Goal: Information Seeking & Learning: Compare options

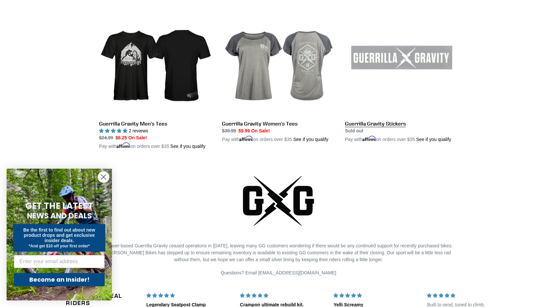
scroll to position [1350, 0]
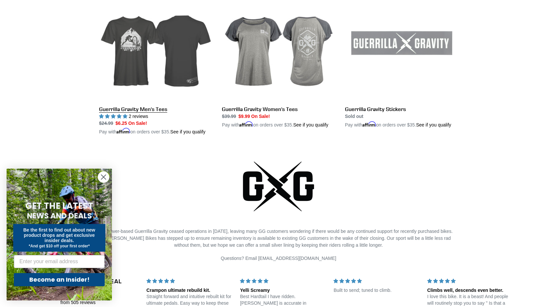
click at [138, 74] on link "Guerrilla Gravity Men's Tees" at bounding box center [155, 61] width 113 height 147
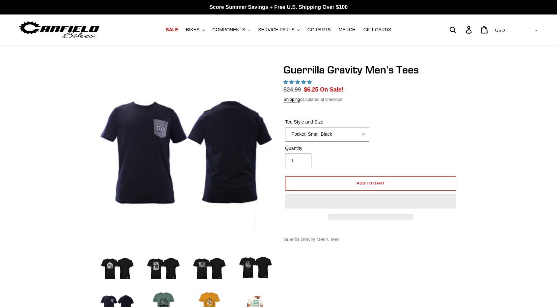
select select "highest-rating"
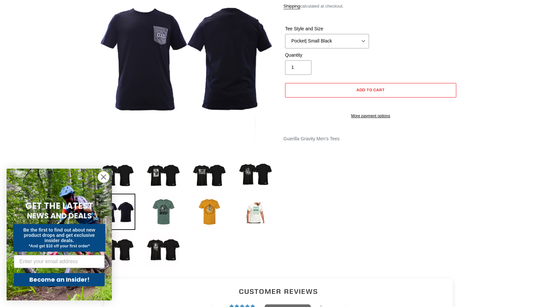
scroll to position [99, 0]
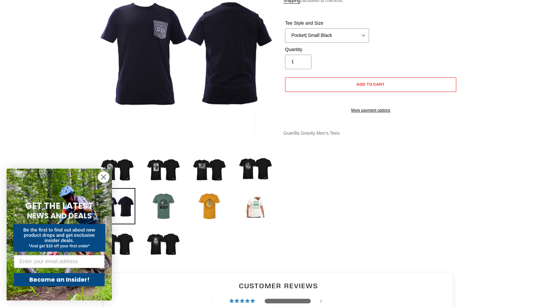
click at [140, 168] on li at bounding box center [158, 170] width 46 height 38
click at [132, 168] on img at bounding box center [117, 168] width 36 height 36
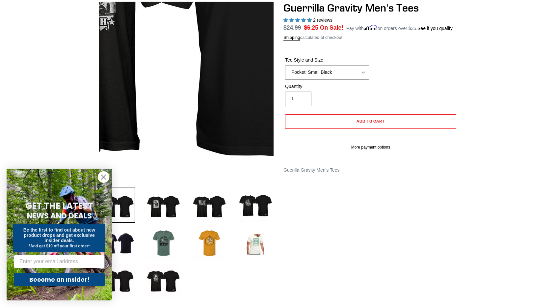
scroll to position [66, 0]
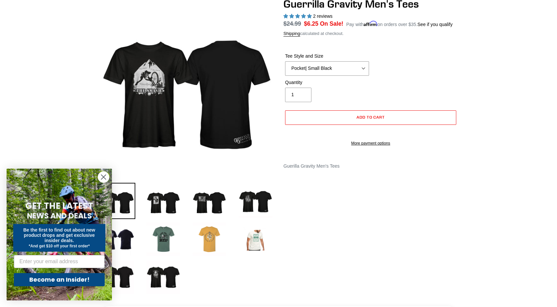
click at [211, 234] on img at bounding box center [209, 239] width 36 height 36
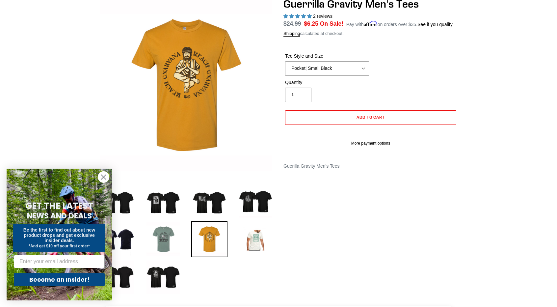
click at [177, 232] on img at bounding box center [163, 239] width 36 height 36
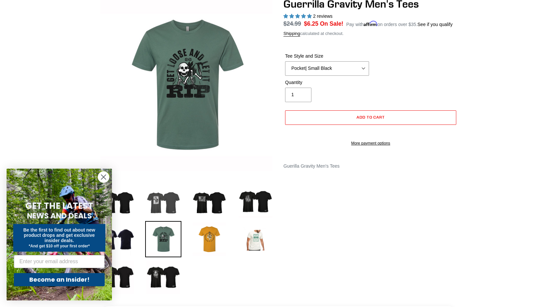
click at [171, 203] on img at bounding box center [163, 201] width 36 height 36
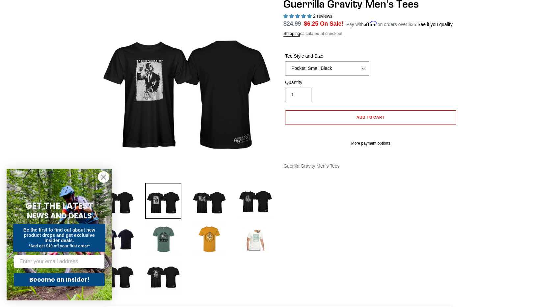
click at [255, 231] on img at bounding box center [255, 239] width 36 height 36
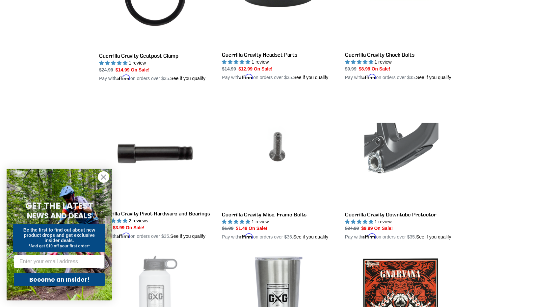
scroll to position [942, 0]
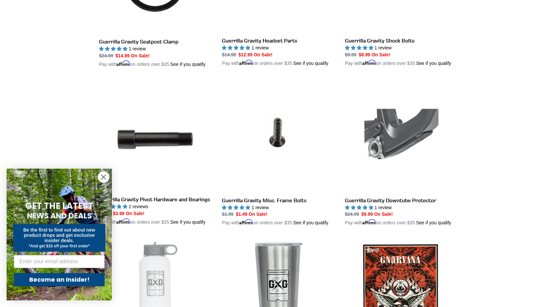
click at [102, 179] on circle "Close dialog" at bounding box center [103, 177] width 11 height 11
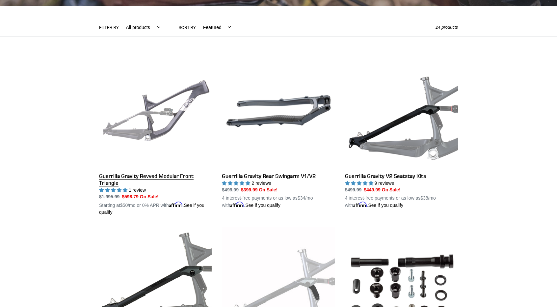
scroll to position [151, 0]
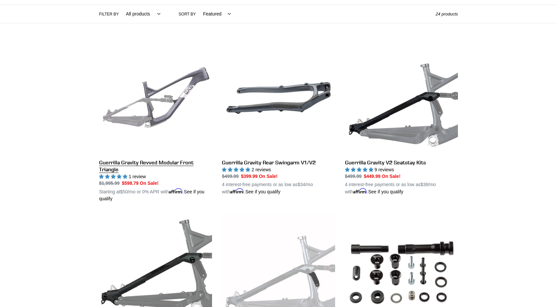
click at [149, 162] on link "Guerrilla Gravity Revved Modular Front Triangle" at bounding box center [155, 122] width 113 height 161
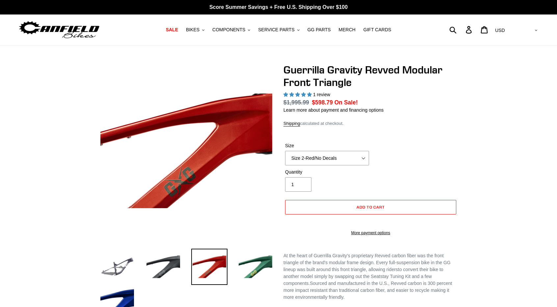
select select "highest-rating"
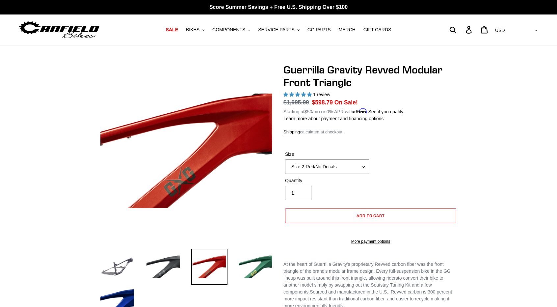
scroll to position [33, 0]
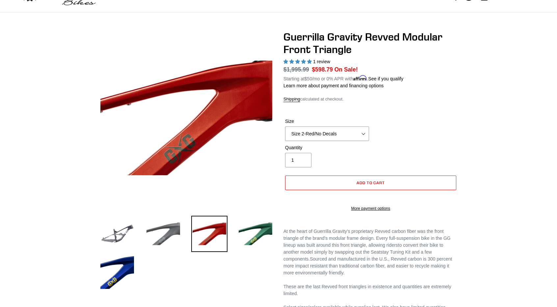
click at [170, 231] on img at bounding box center [163, 234] width 36 height 36
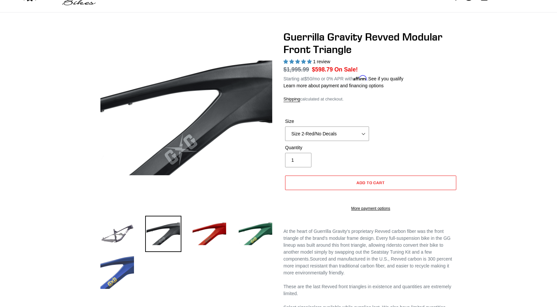
click at [125, 276] on img at bounding box center [117, 272] width 36 height 36
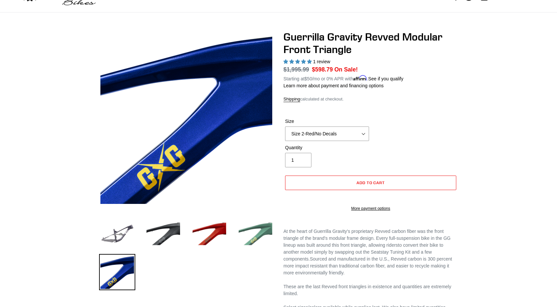
click at [257, 243] on img at bounding box center [255, 234] width 36 height 36
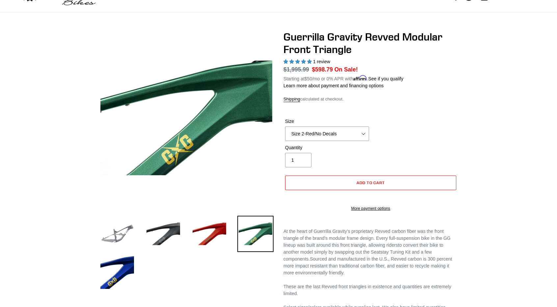
click at [120, 233] on img at bounding box center [117, 234] width 36 height 36
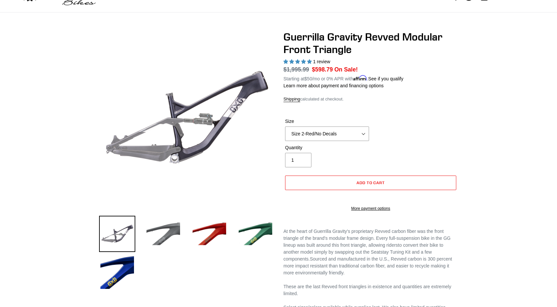
click at [153, 229] on img at bounding box center [163, 234] width 36 height 36
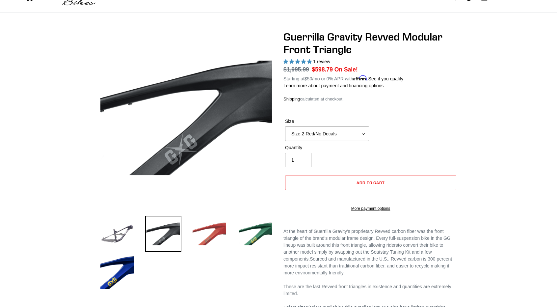
click at [202, 230] on img at bounding box center [209, 234] width 36 height 36
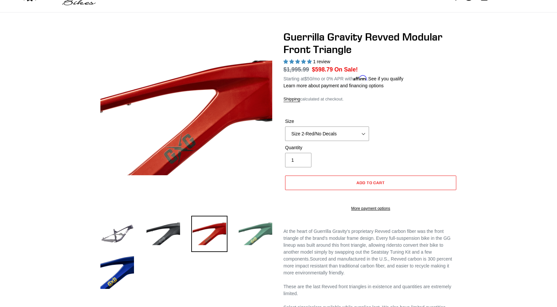
click at [255, 236] on img at bounding box center [255, 234] width 36 height 36
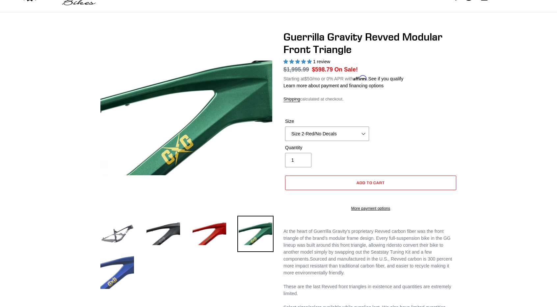
click at [123, 264] on img at bounding box center [117, 272] width 36 height 36
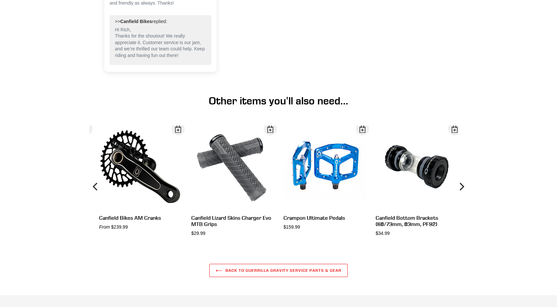
scroll to position [659, 0]
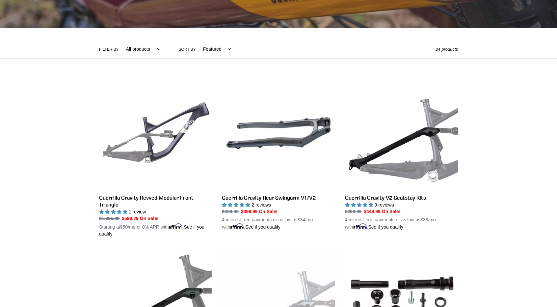
scroll to position [165, 0]
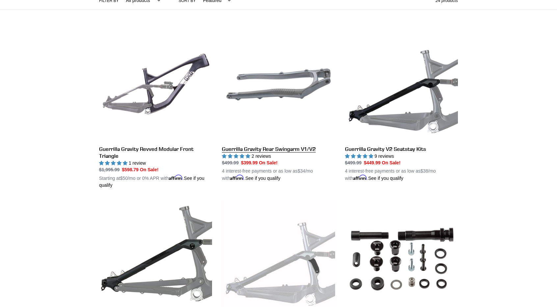
click at [302, 151] on link "Guerrilla Gravity Rear Swingarm V1/V2" at bounding box center [278, 105] width 113 height 154
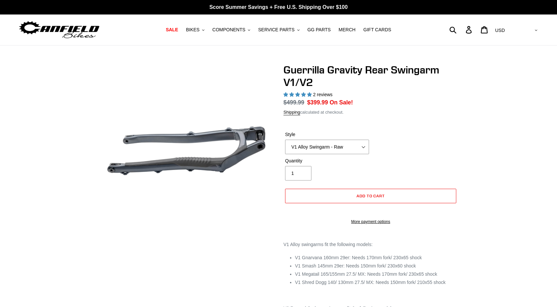
select select "highest-rating"
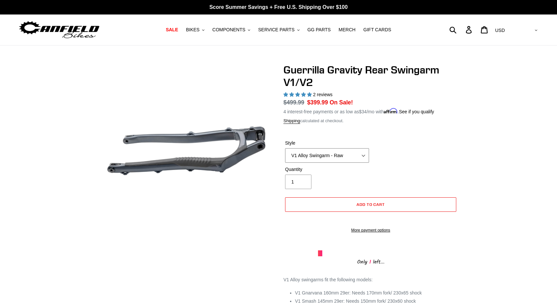
click at [317, 156] on select "V1 Alloy Swingarm - Raw V1 Alloy Swingarm - Black V2 Revved Carbon Swingarm - G…" at bounding box center [327, 155] width 84 height 14
click at [285, 148] on select "V1 Alloy Swingarm - Raw V1 Alloy Swingarm - Black V2 Revved Carbon Swingarm - G…" at bounding box center [327, 155] width 84 height 14
click at [350, 157] on select "V1 Alloy Swingarm - Raw V1 Alloy Swingarm - Black V2 Revved Carbon Swingarm - G…" at bounding box center [327, 155] width 84 height 14
click at [285, 148] on select "V1 Alloy Swingarm - Raw V1 Alloy Swingarm - Black V2 Revved Carbon Swingarm - G…" at bounding box center [327, 155] width 84 height 14
click at [347, 160] on select "V1 Alloy Swingarm - Raw V1 Alloy Swingarm - Black V2 Revved Carbon Swingarm - G…" at bounding box center [327, 155] width 84 height 14
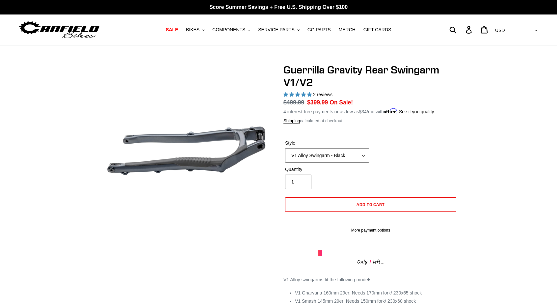
select select "V2 Revved Carbon Swingarm - Green"
click at [285, 148] on select "V1 Alloy Swingarm - Raw V1 Alloy Swingarm - Black V2 Revved Carbon Swingarm - G…" at bounding box center [327, 155] width 84 height 14
click at [342, 161] on select "V1 Alloy Swingarm - Raw V1 Alloy Swingarm - Black V2 Revved Carbon Swingarm - G…" at bounding box center [327, 155] width 84 height 14
click at [490, 162] on div "Guerrilla Gravity Rear Swingarm V1/V2 2 reviews Regular price $799.99 Sale pric…" at bounding box center [278, 229] width 557 height 331
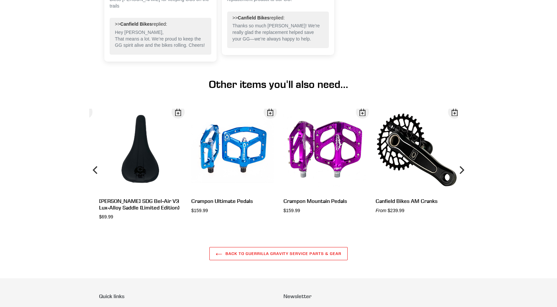
scroll to position [569, 0]
